Goal: Task Accomplishment & Management: Use online tool/utility

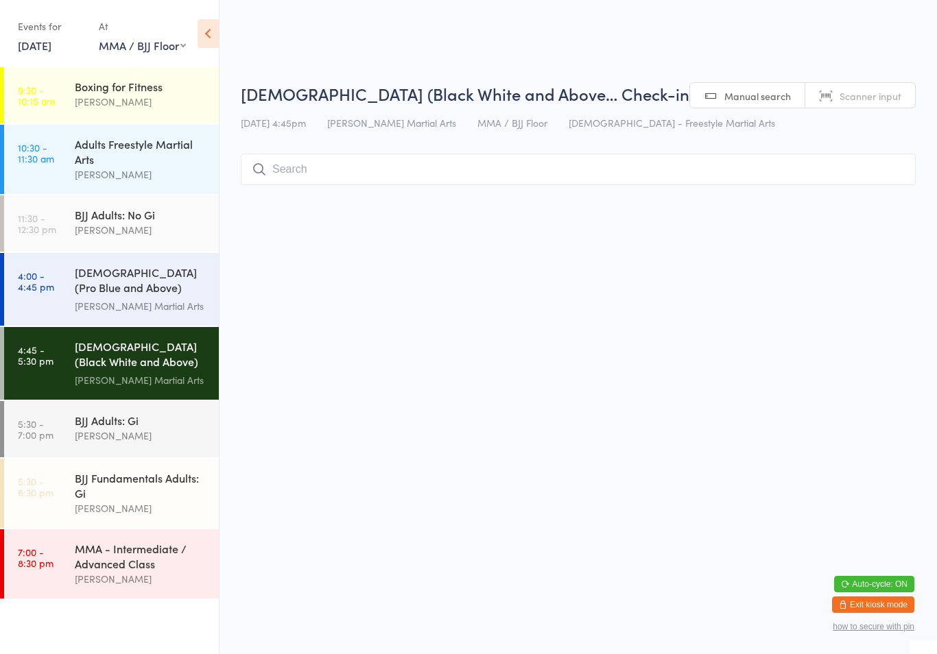
select select "1"
click at [466, 134] on div "[DATE] 4:45pm [PERSON_NAME] Martial Arts MMA / BJJ Floor [DEMOGRAPHIC_DATA] - F…" at bounding box center [578, 123] width 675 height 23
click at [418, 173] on input "search" at bounding box center [578, 170] width 675 height 32
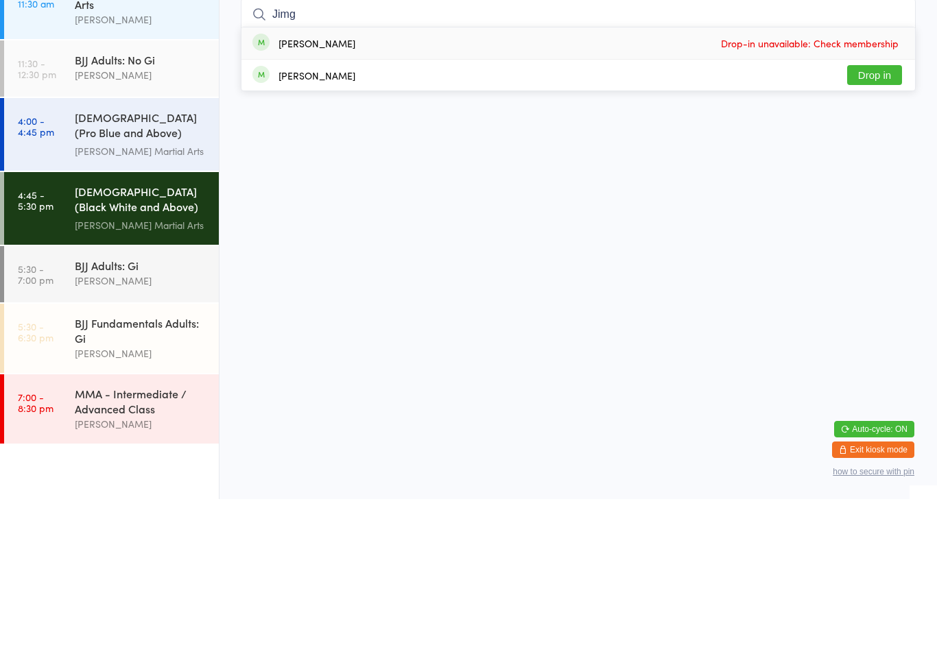
type input "Jimg"
click at [863, 220] on button "Drop in" at bounding box center [874, 230] width 55 height 20
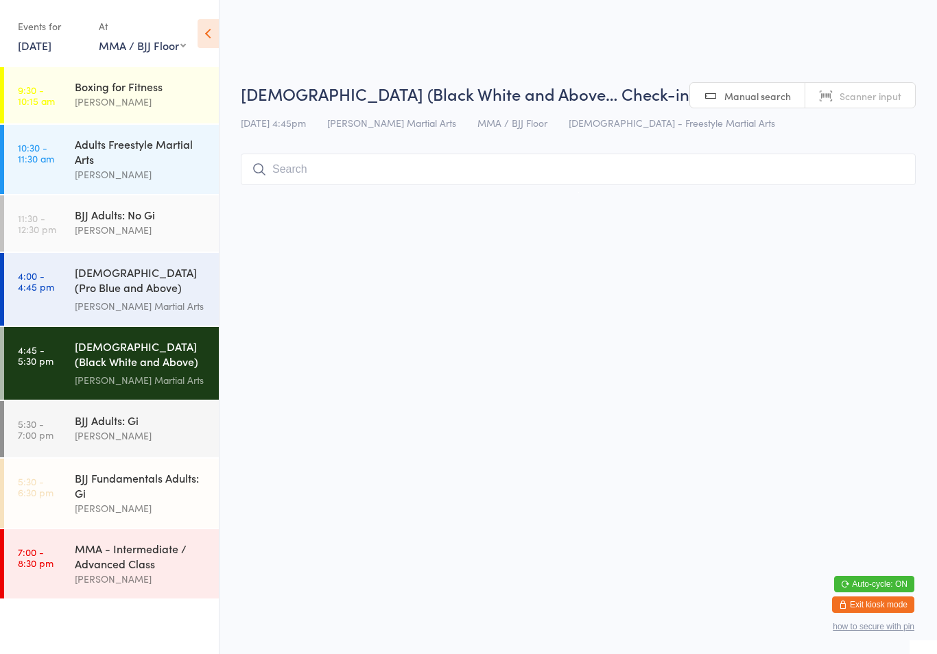
click at [313, 181] on input "search" at bounding box center [578, 170] width 675 height 32
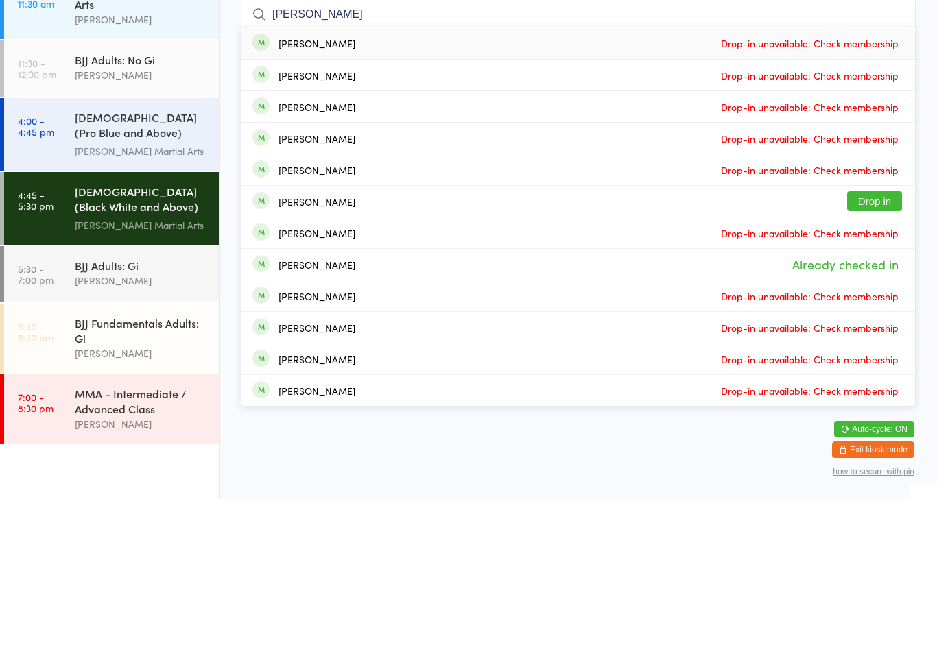
type input "[PERSON_NAME]"
click at [862, 346] on button "Drop in" at bounding box center [874, 356] width 55 height 20
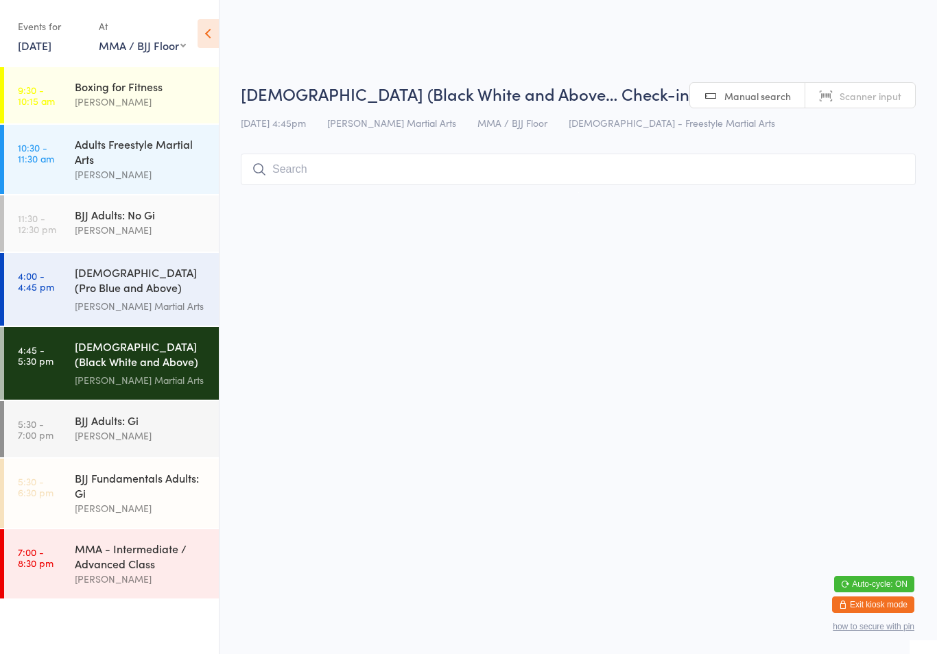
click at [590, 184] on input "search" at bounding box center [578, 170] width 675 height 32
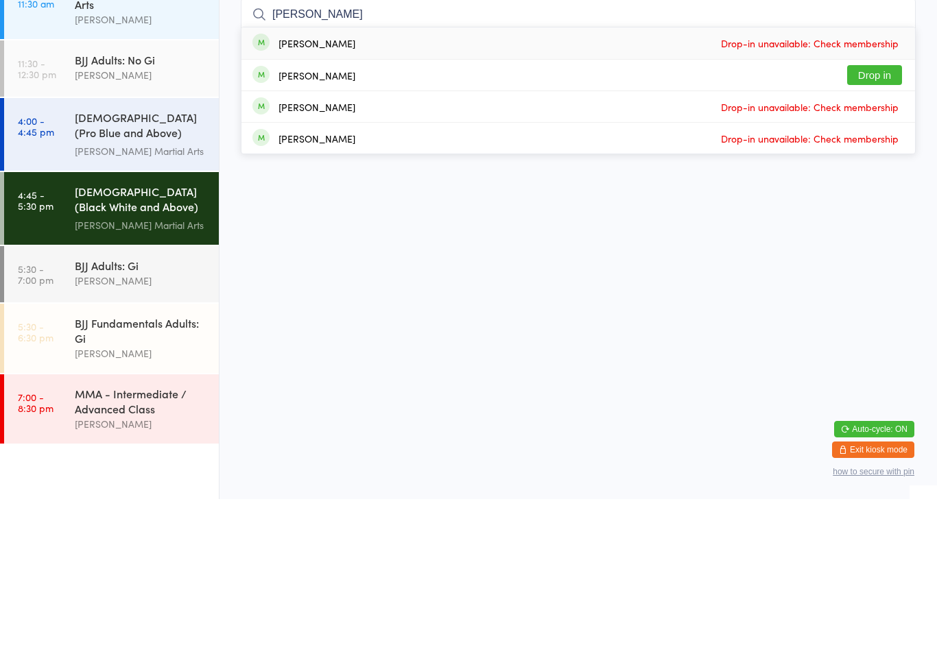
type input "[PERSON_NAME]"
click at [875, 220] on button "Drop in" at bounding box center [874, 230] width 55 height 20
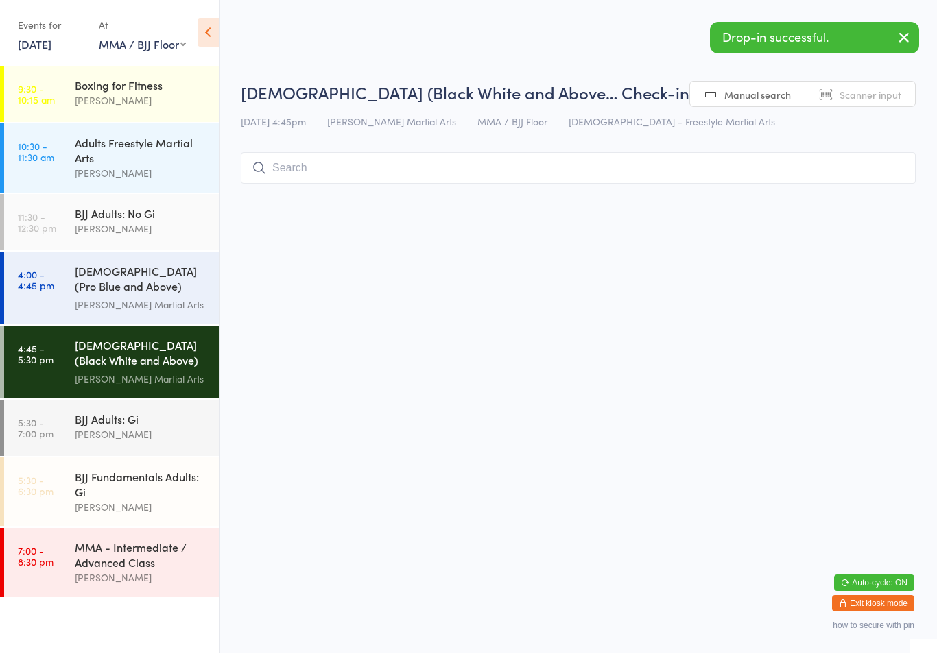
click at [841, 250] on html "You have now entered Kiosk Mode. Members will be able to check themselves in us…" at bounding box center [468, 327] width 937 height 654
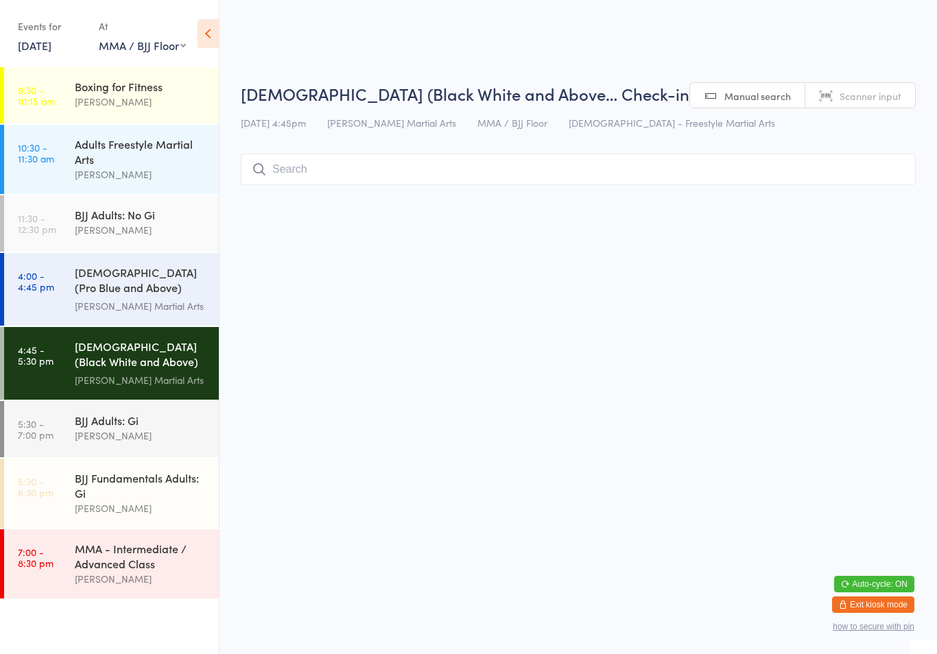
click at [178, 284] on div "[DEMOGRAPHIC_DATA] (Pro Blue and Above) Freestyle Martial Arts" at bounding box center [141, 282] width 132 height 34
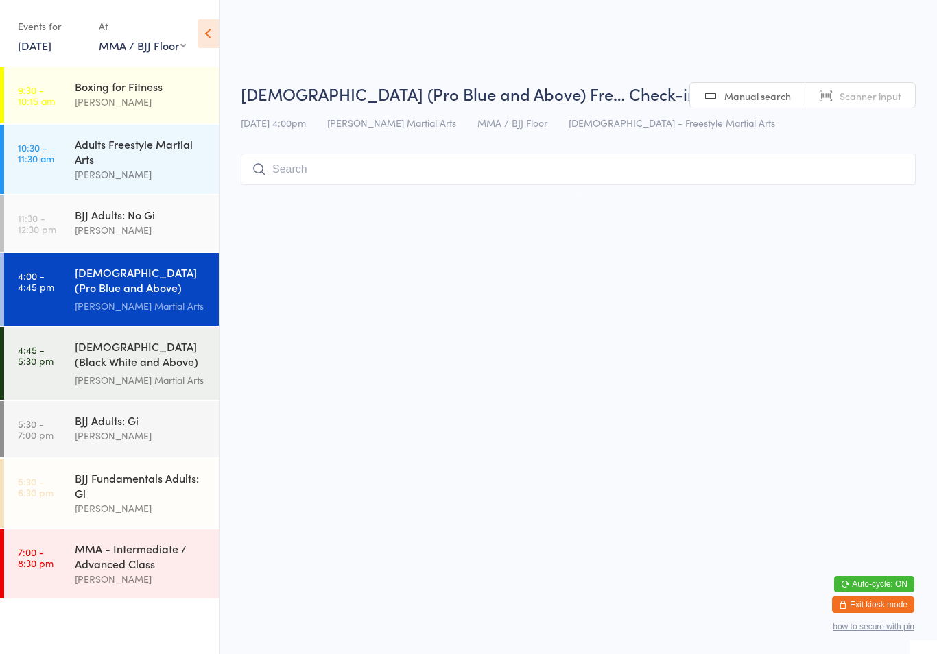
click at [721, 182] on input "search" at bounding box center [578, 170] width 675 height 32
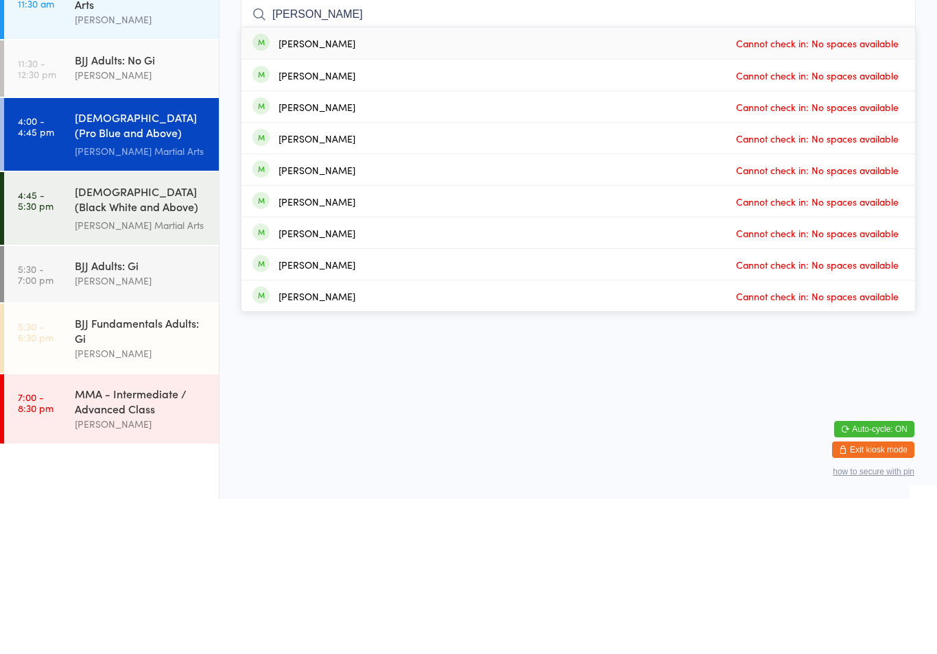
type input "Joshu"
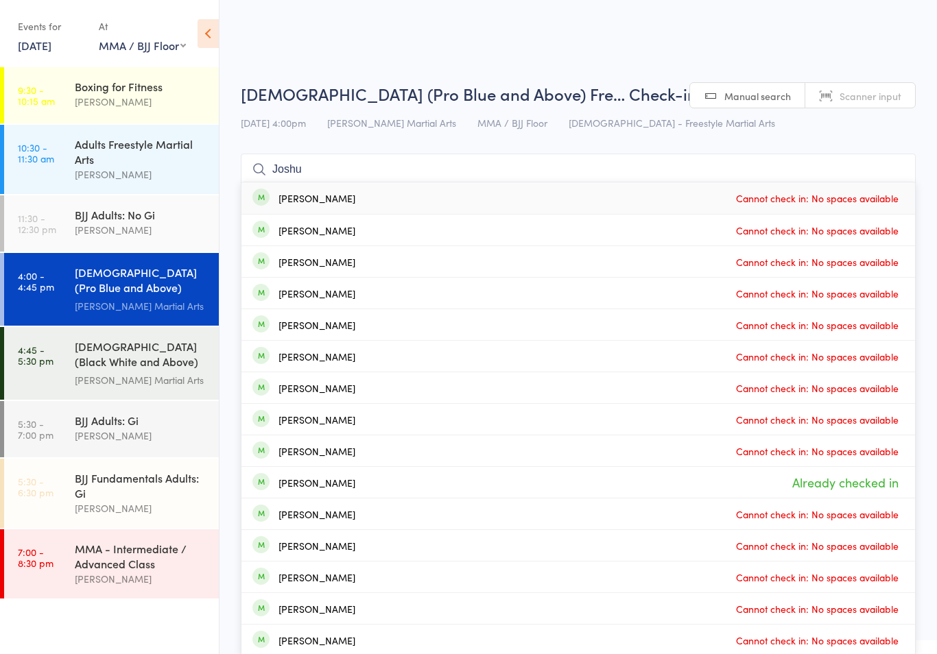
click at [151, 365] on div "[DEMOGRAPHIC_DATA] (Black White and Above) Freestyle Martial ..." at bounding box center [141, 356] width 132 height 34
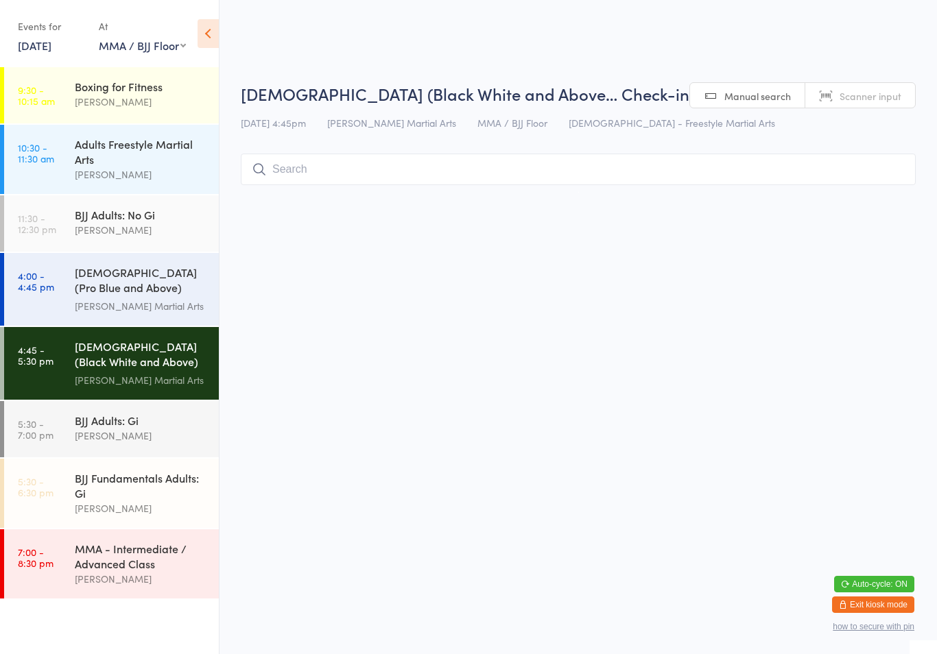
click at [769, 167] on input "search" at bounding box center [578, 170] width 675 height 32
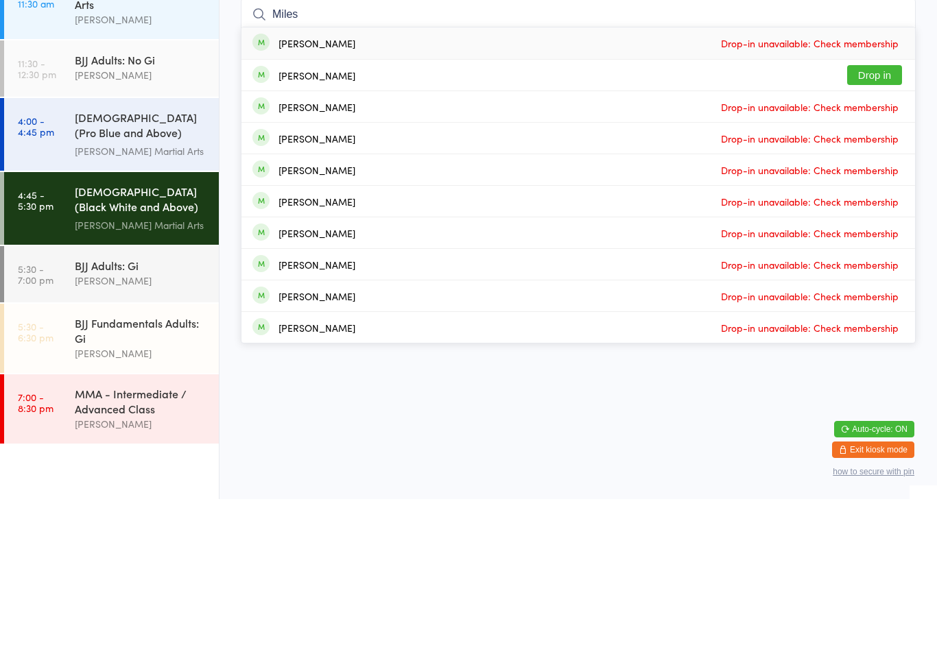
type input "Miles"
click at [889, 220] on button "Drop in" at bounding box center [874, 230] width 55 height 20
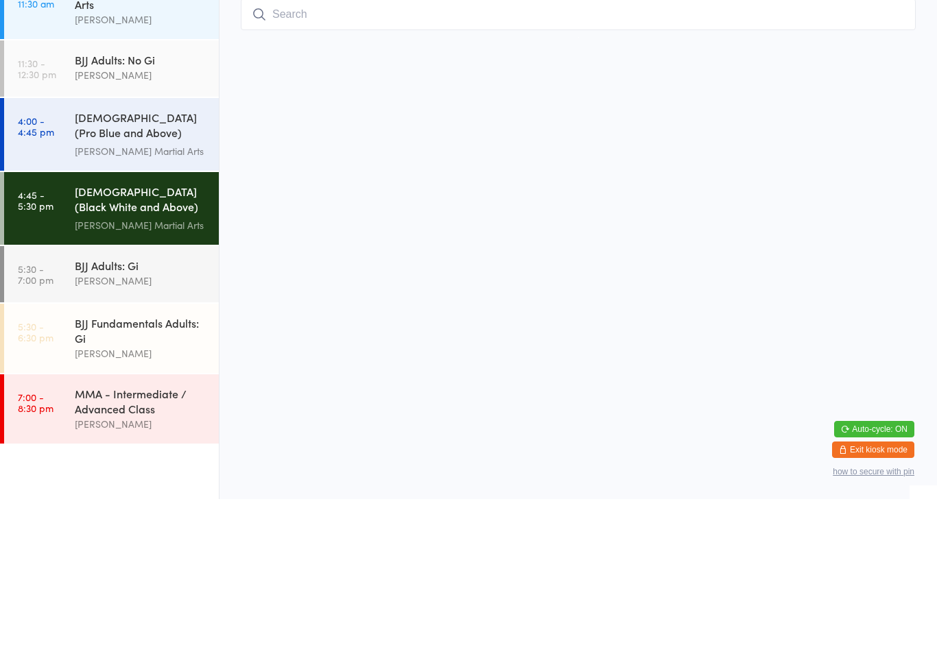
click at [654, 183] on html "You have now entered Kiosk Mode. Members will be able to check themselves in us…" at bounding box center [468, 327] width 937 height 654
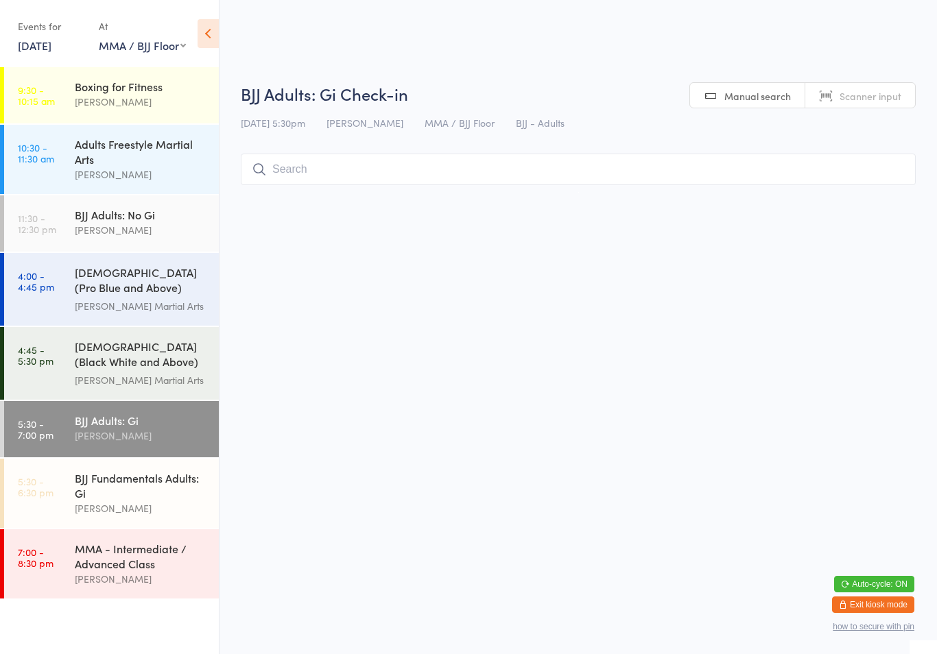
click at [136, 428] on div "BJJ Adults: Gi" at bounding box center [141, 420] width 132 height 15
click at [374, 165] on input "search" at bounding box center [578, 170] width 675 height 32
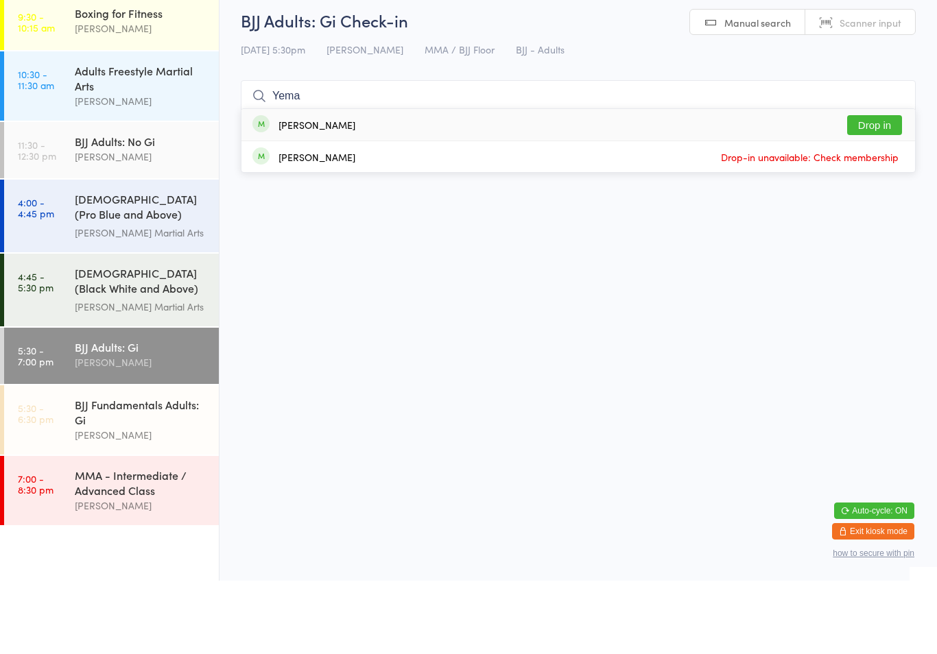
type input "Yema"
click at [884, 189] on button "Drop in" at bounding box center [874, 199] width 55 height 20
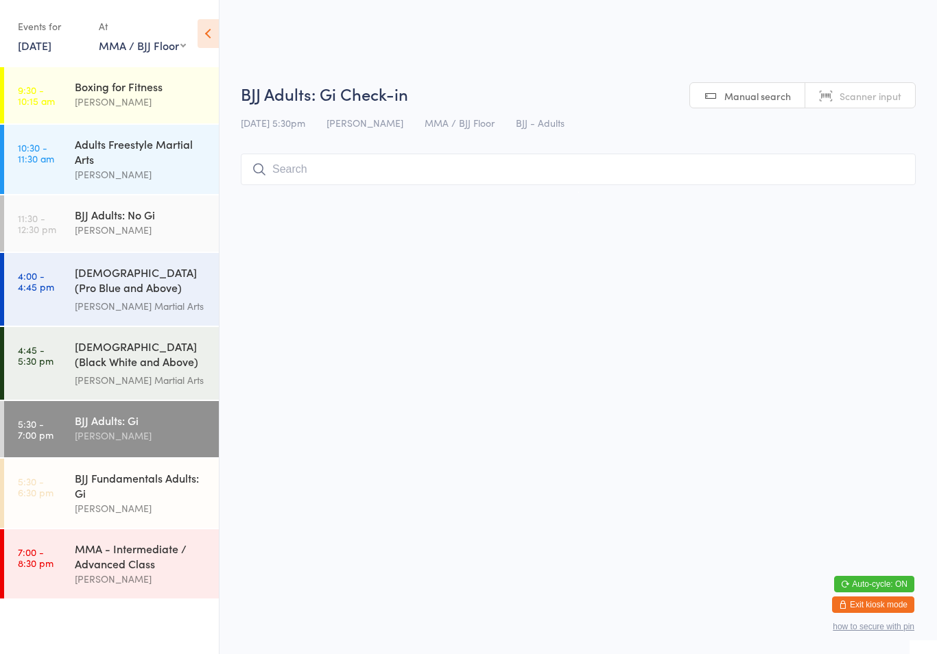
click at [679, 185] on input "search" at bounding box center [578, 170] width 675 height 32
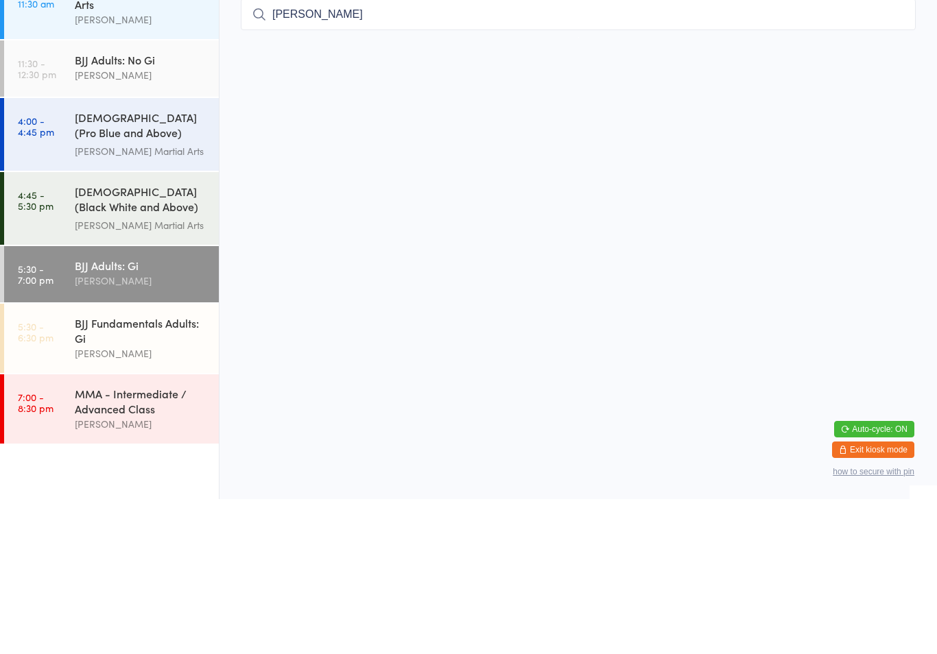
type input "[PERSON_NAME]"
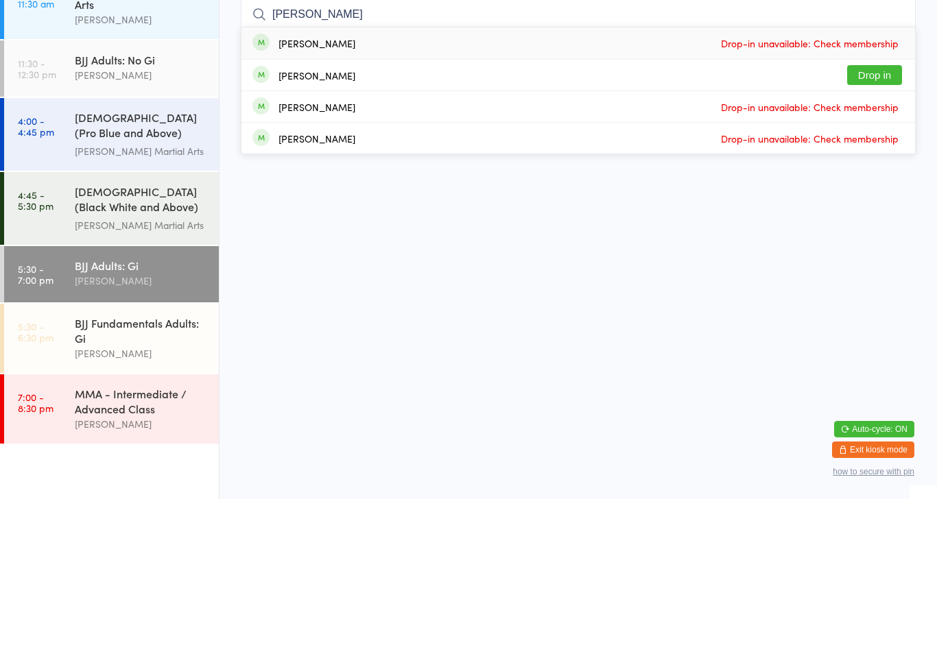
click at [882, 220] on button "Drop in" at bounding box center [874, 230] width 55 height 20
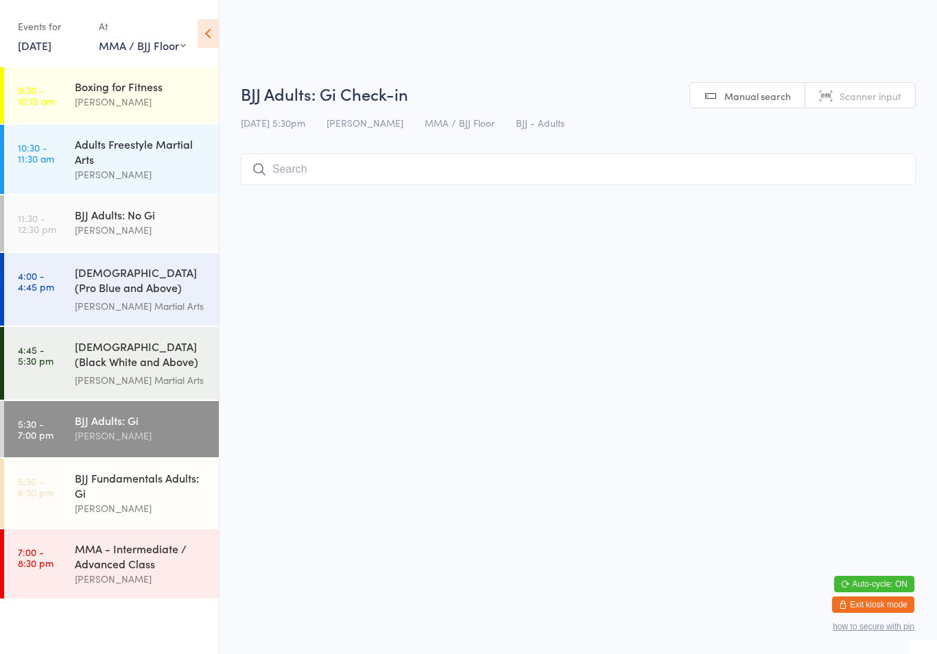
click at [372, 174] on input "search" at bounding box center [578, 170] width 675 height 32
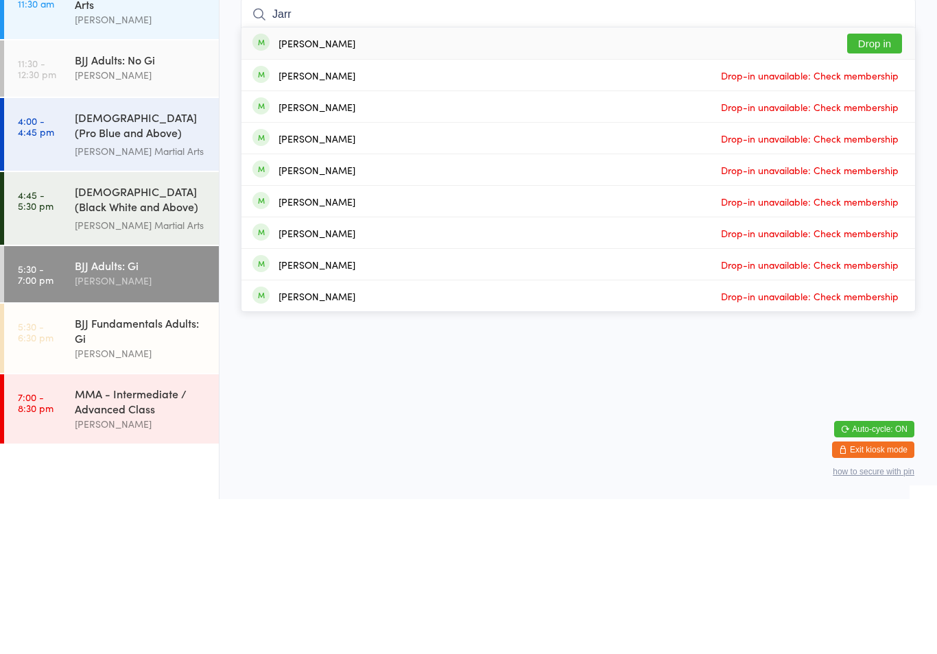
type input "Jarr"
click at [887, 189] on button "Drop in" at bounding box center [874, 199] width 55 height 20
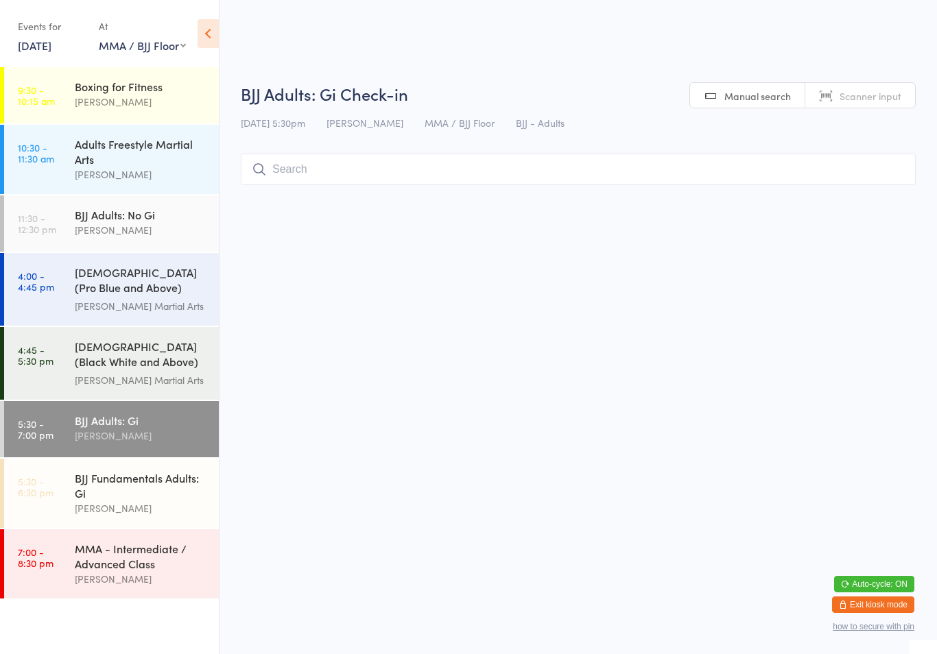
click at [406, 171] on input "search" at bounding box center [578, 170] width 675 height 32
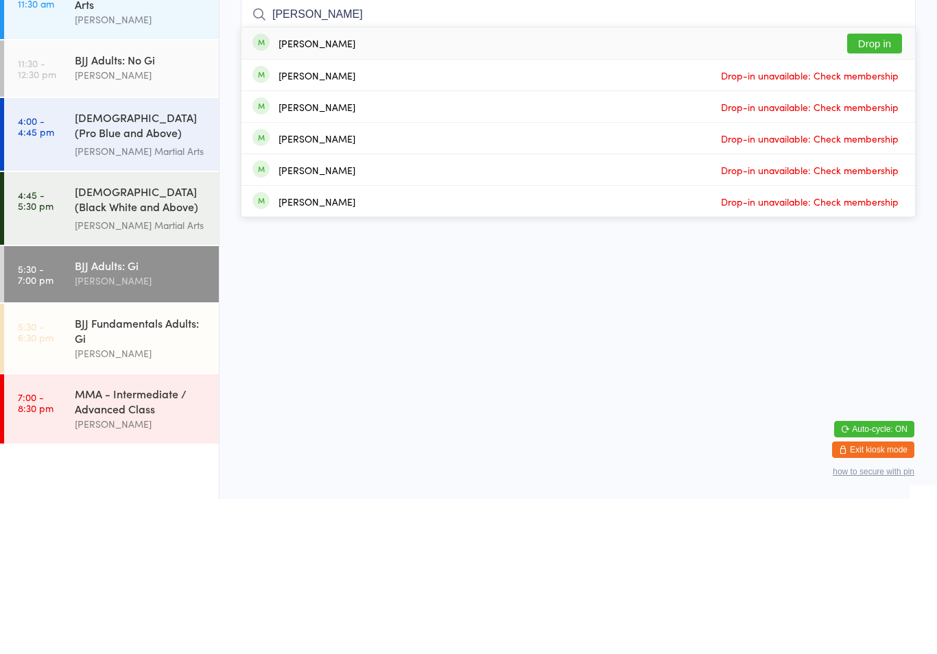
type input "[PERSON_NAME]"
click at [876, 189] on button "Drop in" at bounding box center [874, 199] width 55 height 20
